Goal: Task Accomplishment & Management: Understand process/instructions

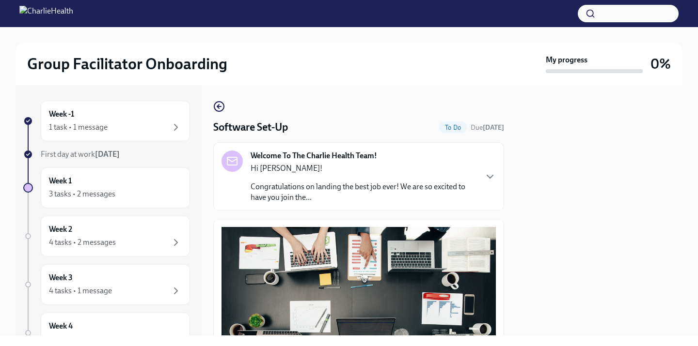
scroll to position [21, 0]
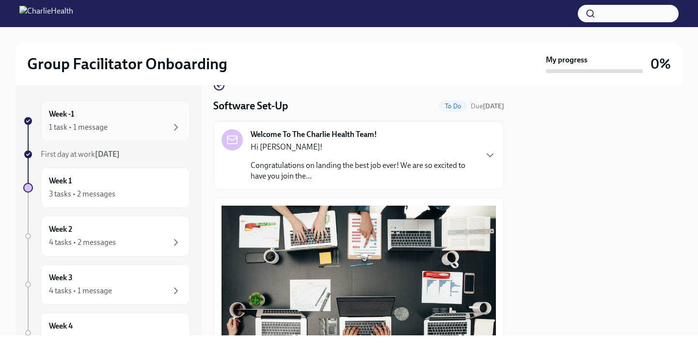
click at [91, 114] on div "Week -1 1 task • 1 message" at bounding box center [115, 121] width 133 height 24
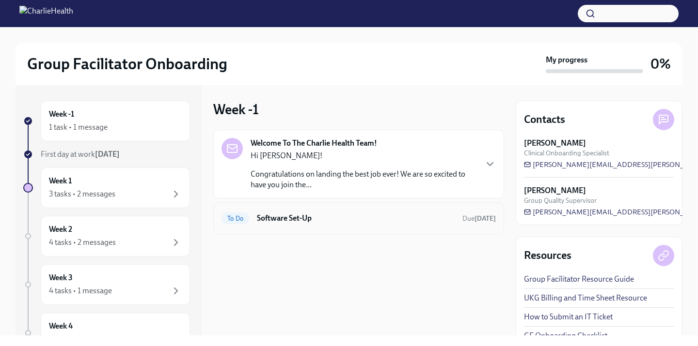
click at [250, 219] on div "To Do Software Set-Up Due [DATE]" at bounding box center [358, 219] width 274 height 16
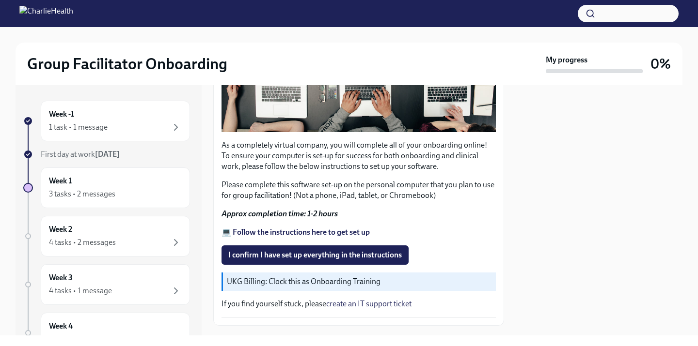
scroll to position [271, 0]
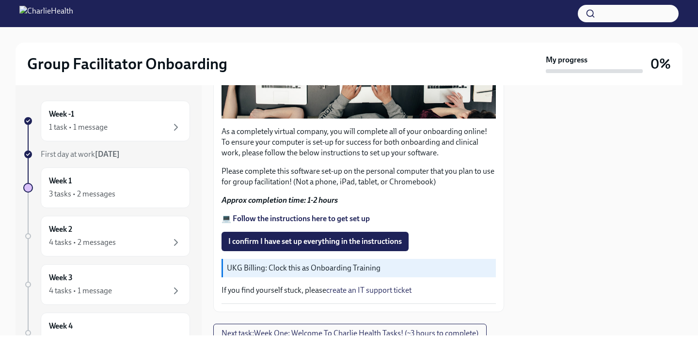
click at [281, 218] on strong "💻 Follow the instructions here to get set up" at bounding box center [295, 218] width 148 height 9
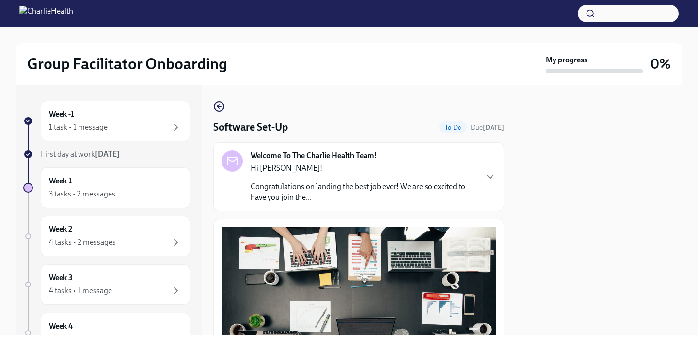
scroll to position [0, 0]
click at [71, 13] on img at bounding box center [46, 14] width 54 height 16
click at [277, 165] on p "Hi [PERSON_NAME]!" at bounding box center [363, 168] width 226 height 11
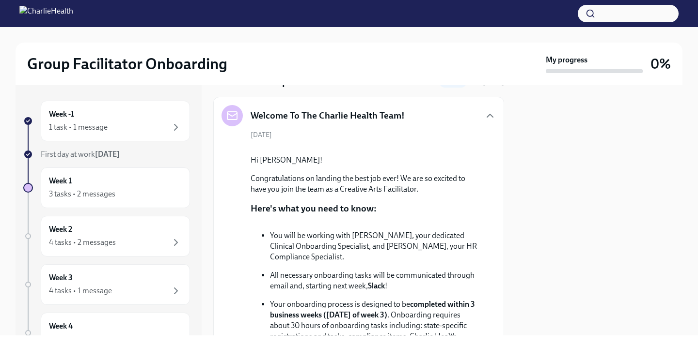
scroll to position [58, 0]
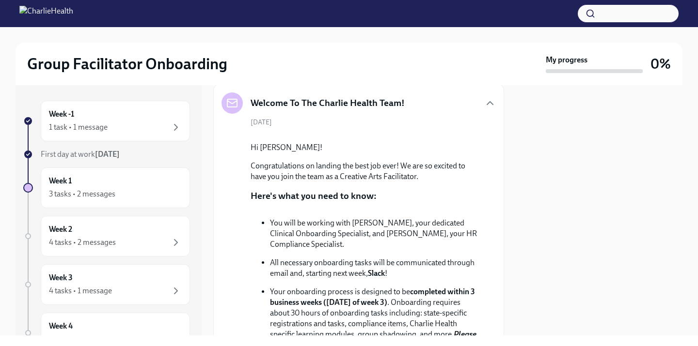
click at [124, 71] on h2 "Group Facilitator Onboarding" at bounding box center [127, 63] width 200 height 19
click at [73, 8] on img at bounding box center [46, 14] width 54 height 16
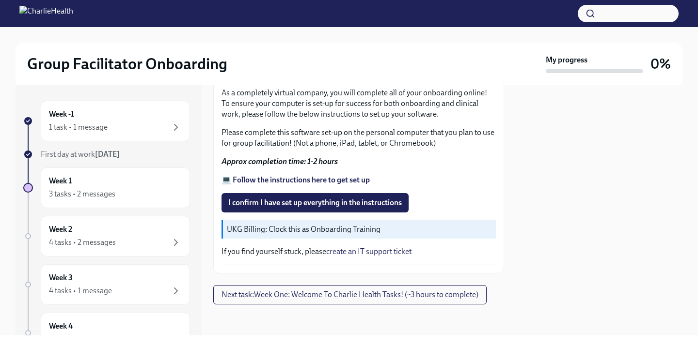
scroll to position [872, 0]
click at [334, 199] on span "I confirm I have set up everything in the instructions" at bounding box center [314, 203] width 173 height 10
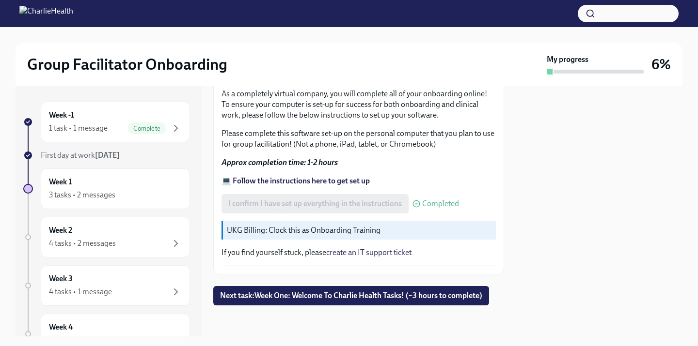
scroll to position [310, 0]
click at [352, 300] on span "Next task : Week One: Welcome To Charlie Health Tasks! (~3 hours to complete)" at bounding box center [351, 296] width 262 height 10
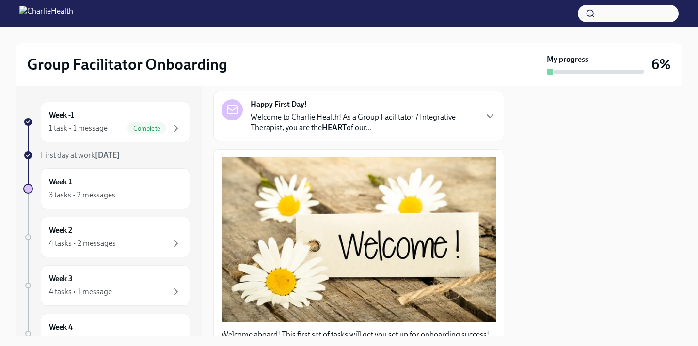
scroll to position [72, 0]
